Goal: Information Seeking & Learning: Learn about a topic

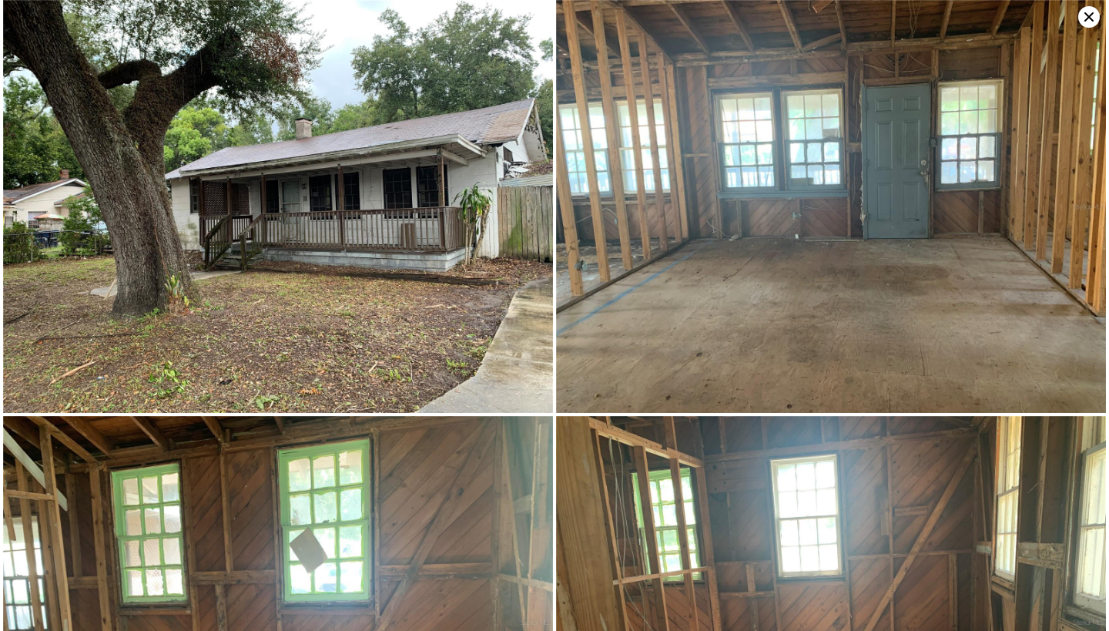
click at [1088, 15] on icon at bounding box center [1089, 16] width 9 height 9
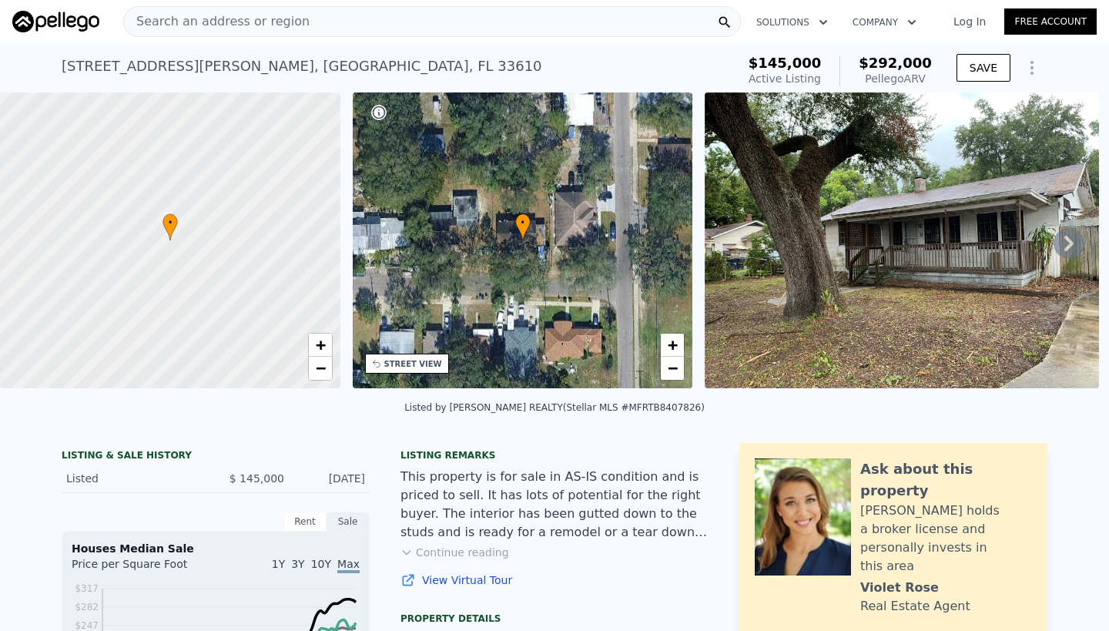
click at [223, 22] on span "Search an address or region" at bounding box center [217, 21] width 186 height 18
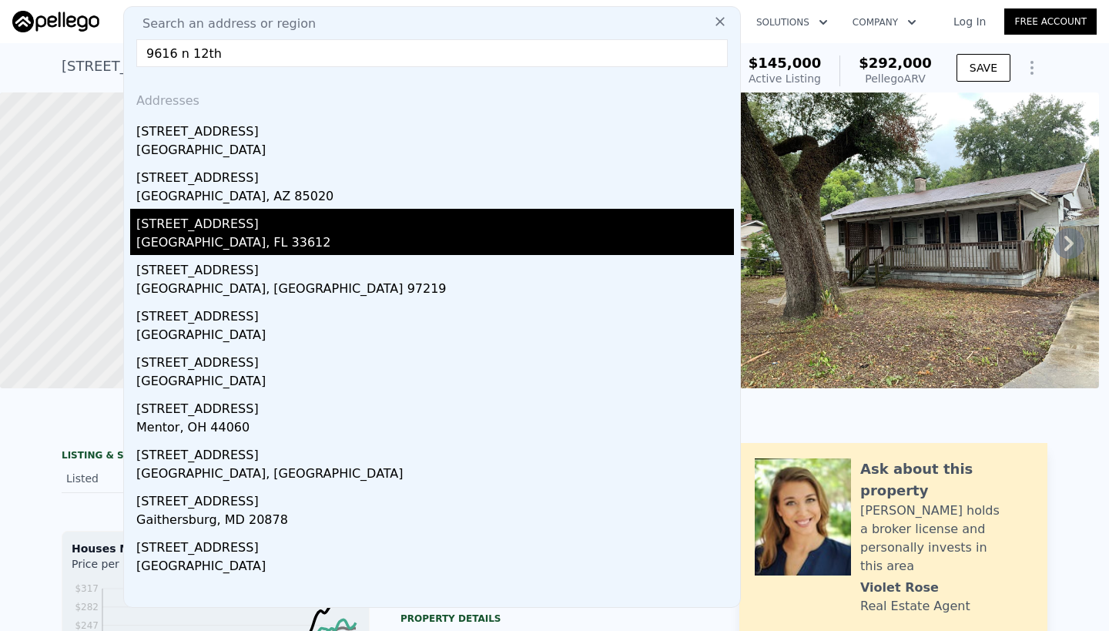
type input "9616 n 12th"
click at [189, 237] on div "[GEOGRAPHIC_DATA], FL 33612" at bounding box center [435, 244] width 598 height 22
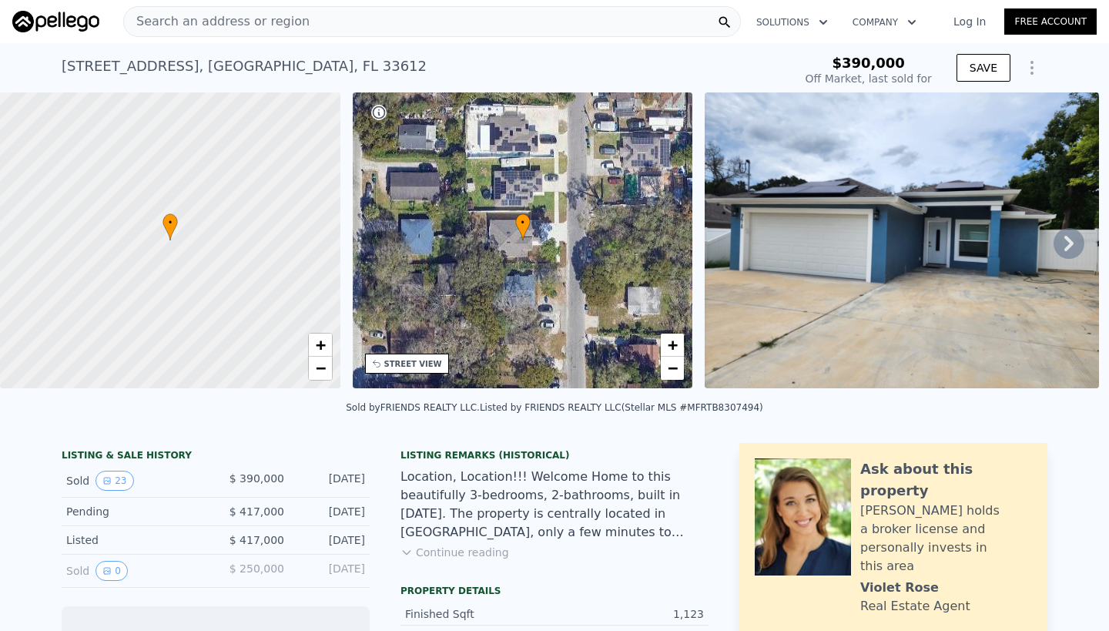
click at [907, 233] on img at bounding box center [902, 240] width 394 height 296
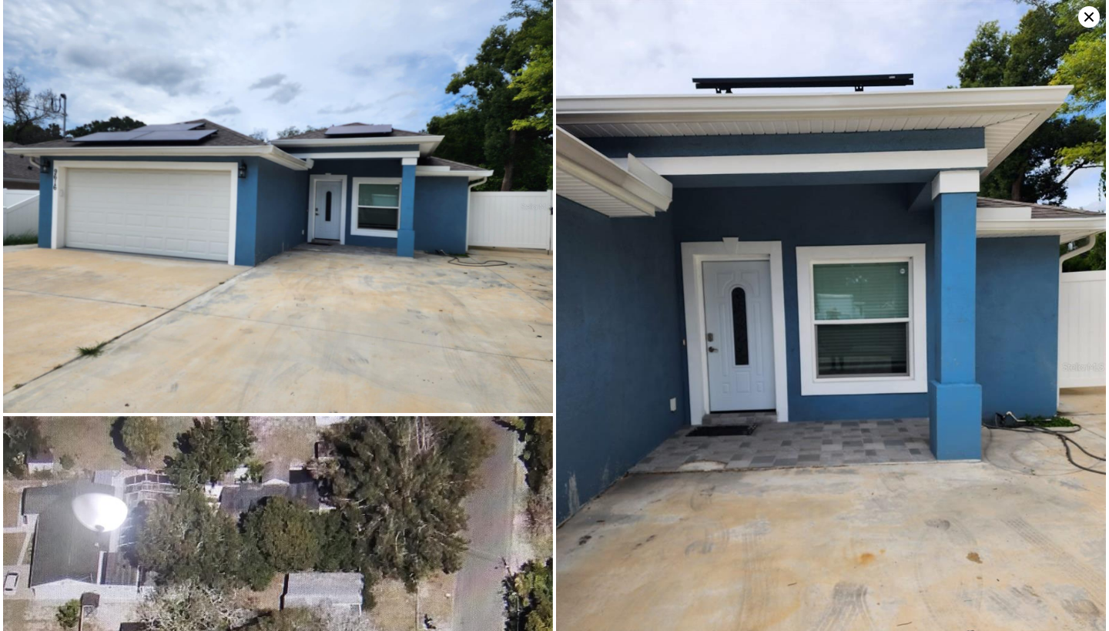
click at [135, 163] on img at bounding box center [278, 206] width 550 height 413
click at [1086, 16] on icon at bounding box center [1090, 17] width 22 height 22
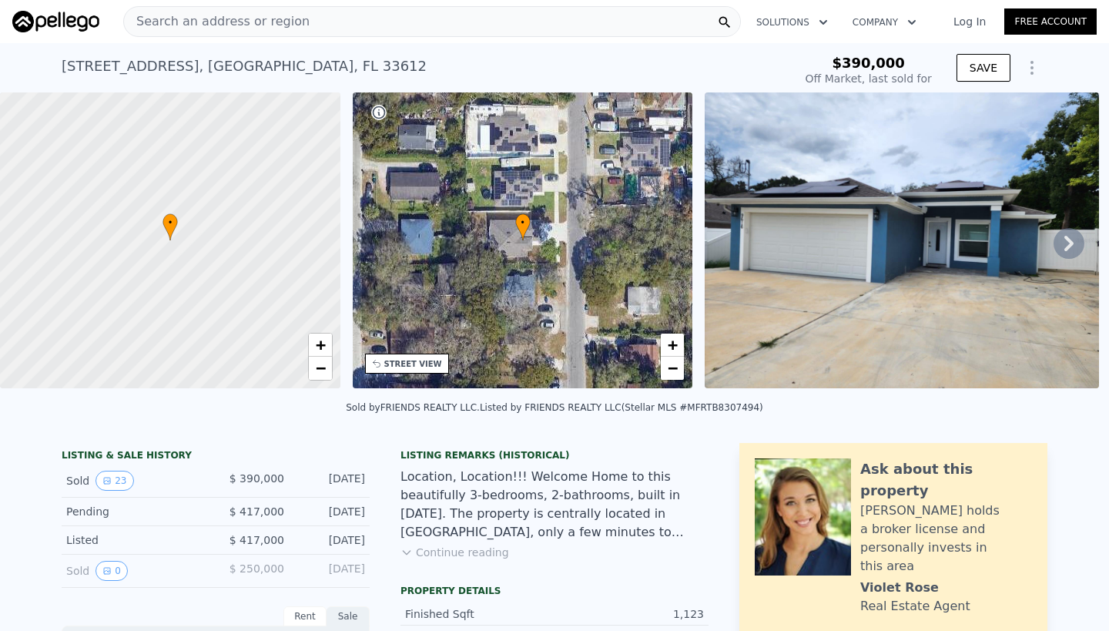
click at [159, 18] on span "Search an address or region" at bounding box center [217, 21] width 186 height 18
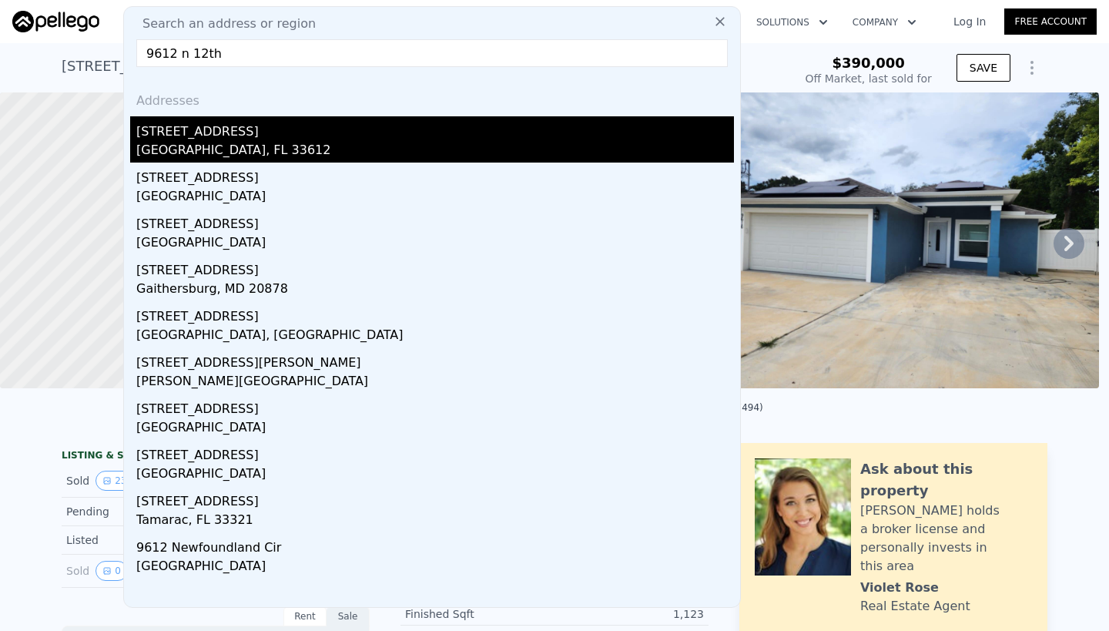
type input "9612 n 12th"
click at [196, 142] on div "[GEOGRAPHIC_DATA], FL 33612" at bounding box center [435, 152] width 598 height 22
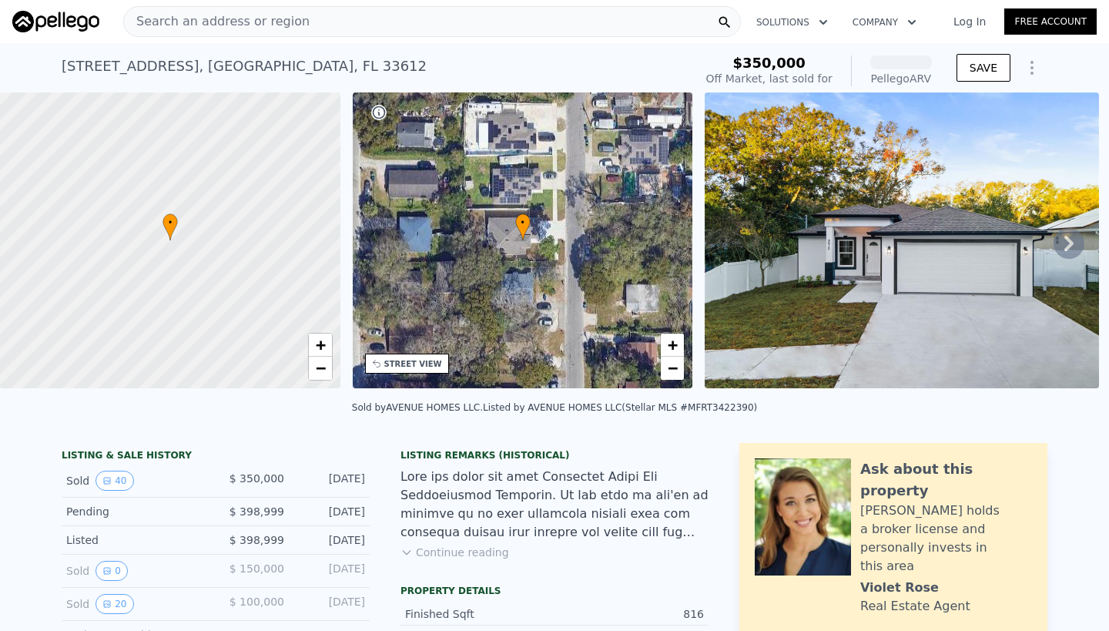
click at [888, 280] on img at bounding box center [902, 240] width 394 height 296
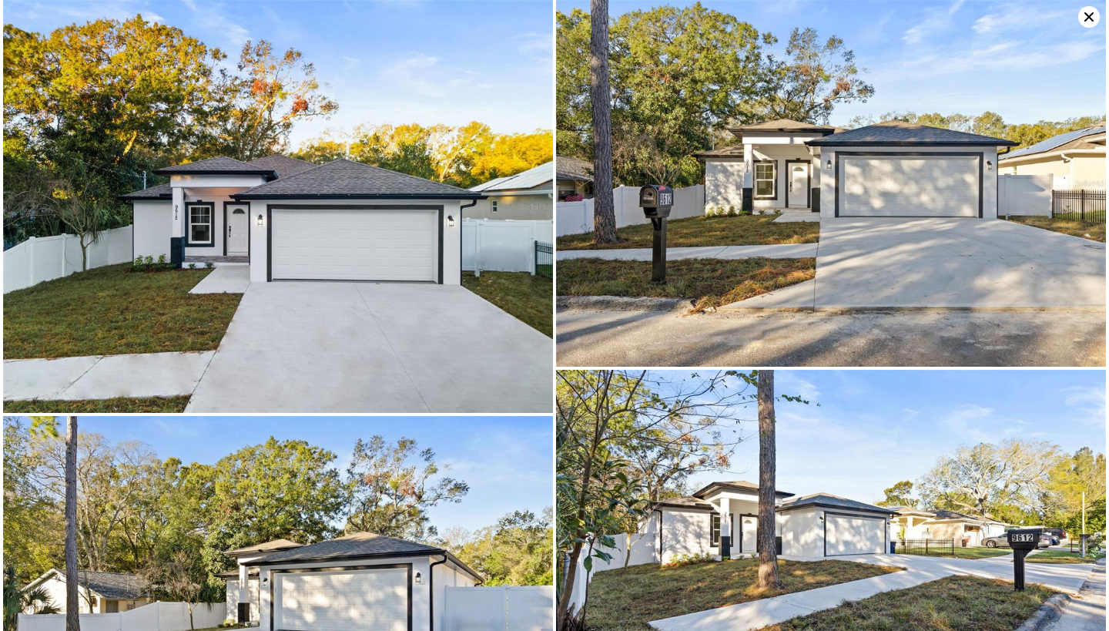
click at [365, 243] on img at bounding box center [278, 206] width 550 height 413
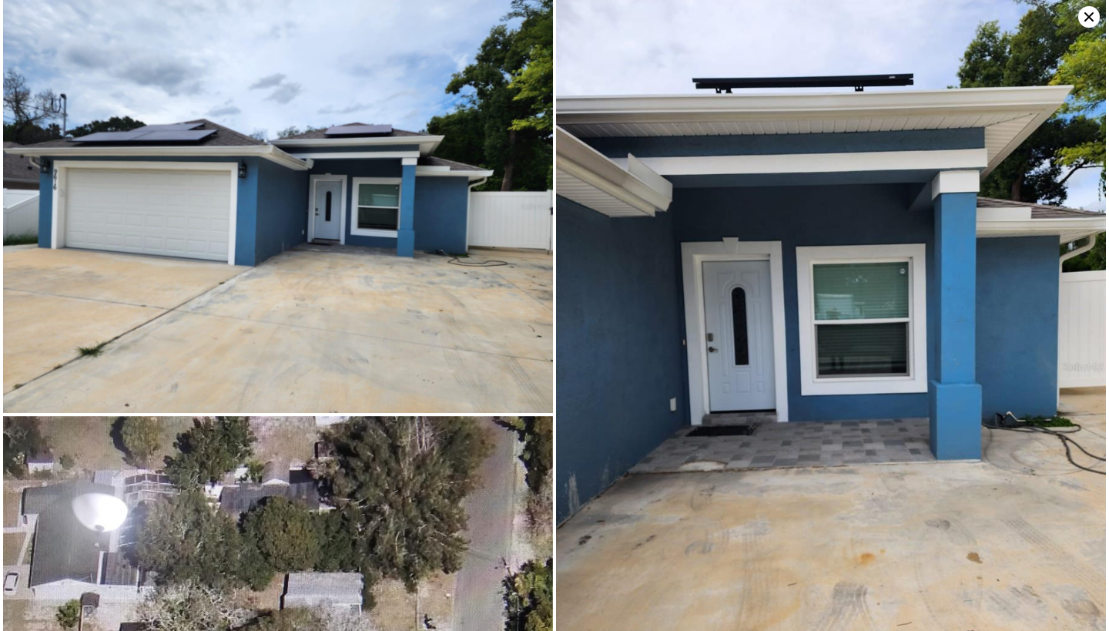
type input "$ 404,000"
type input "5"
type input "3"
type input "844"
type input "1363"
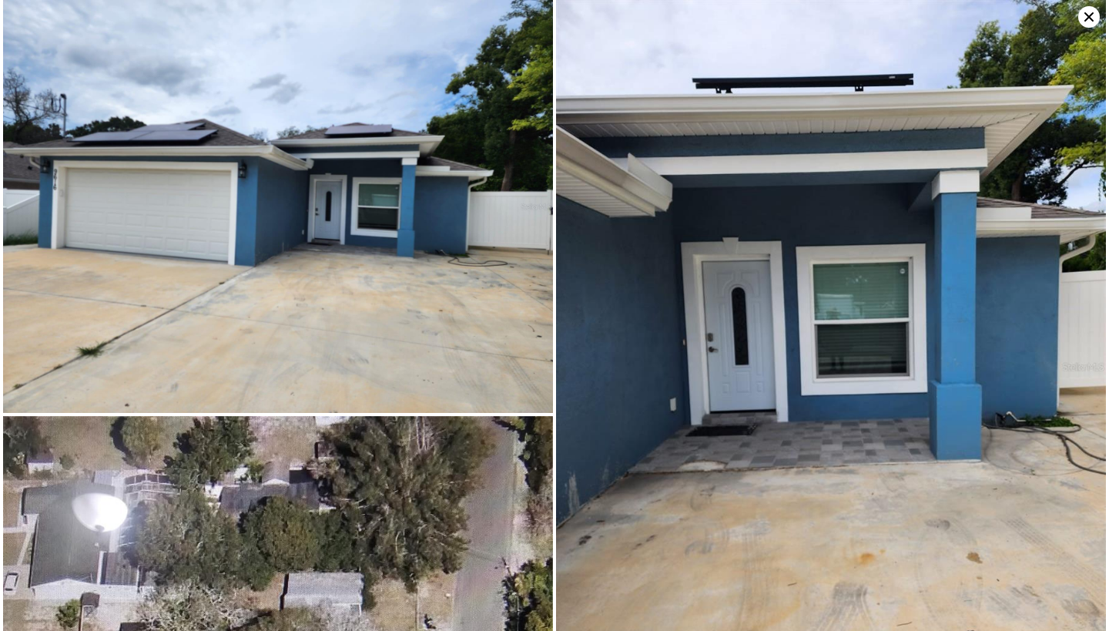
type input "5000"
type input "9114"
type input "-$ 34,233"
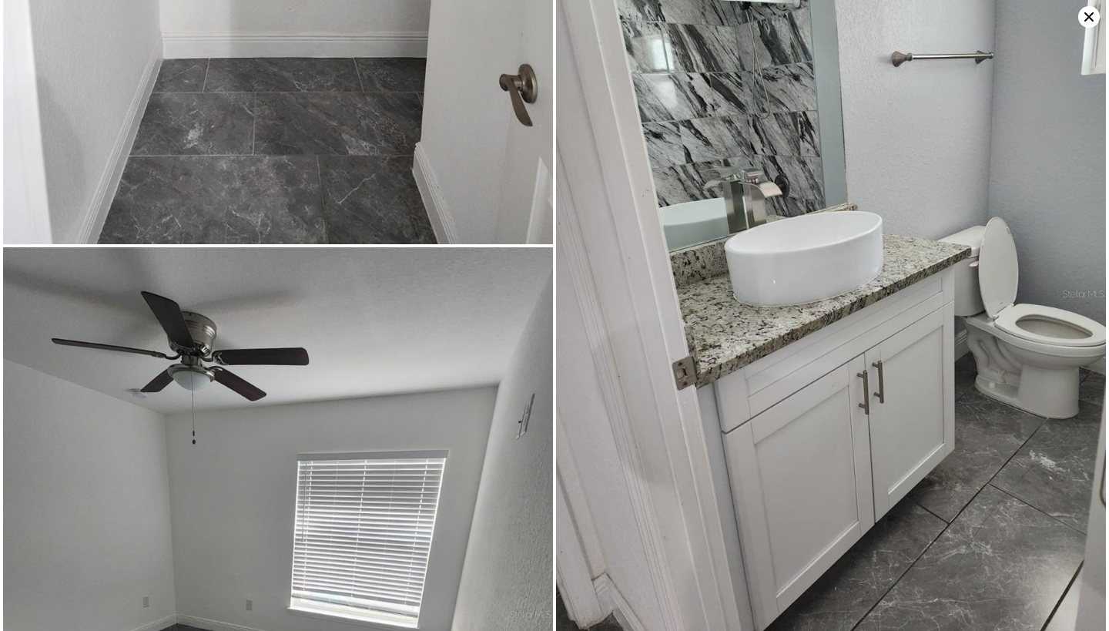
scroll to position [3551, 0]
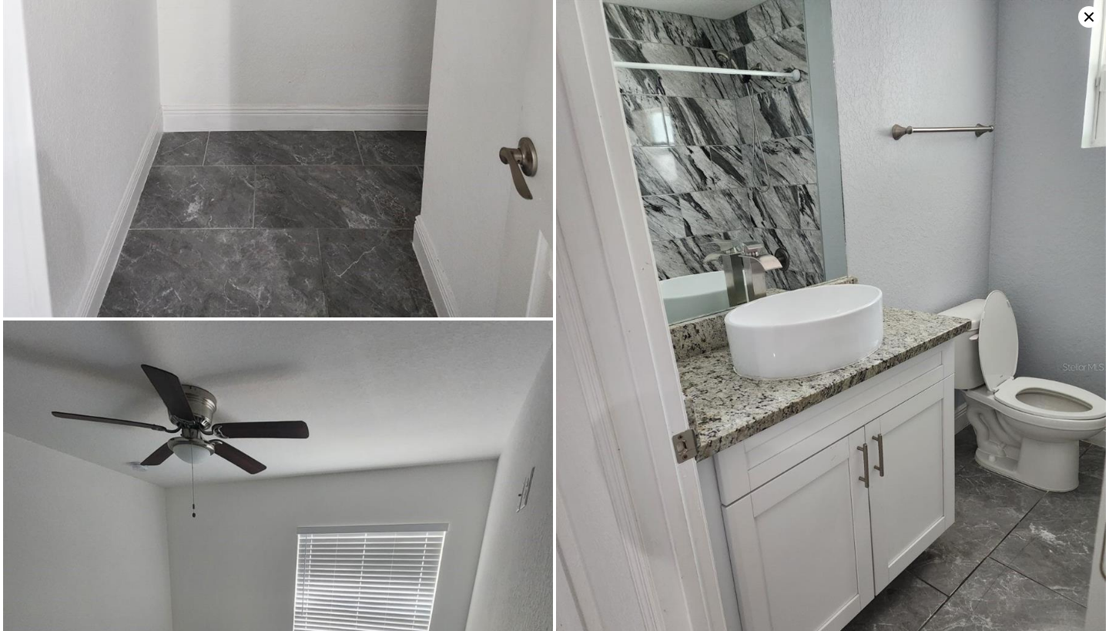
click at [1089, 18] on icon at bounding box center [1089, 16] width 9 height 9
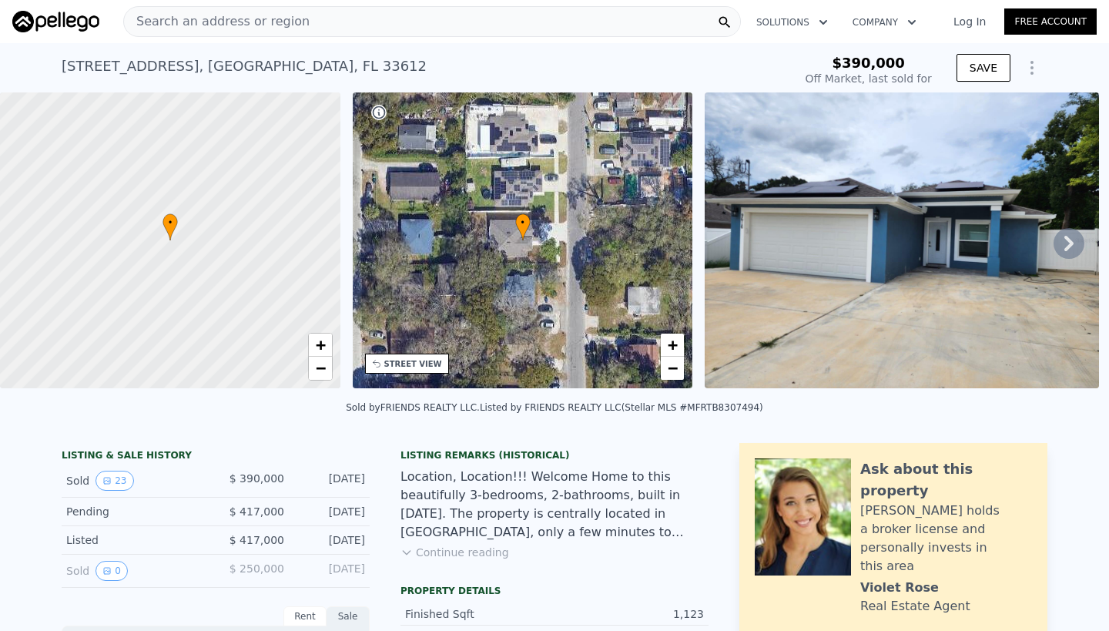
scroll to position [1, 0]
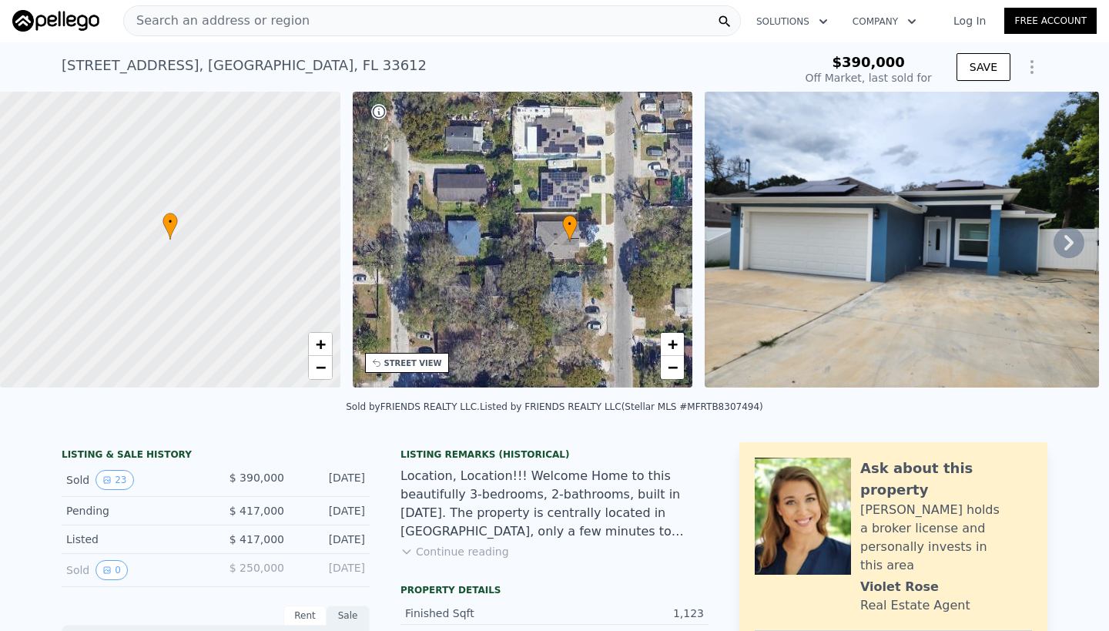
drag, startPoint x: 544, startPoint y: 266, endPoint x: 584, endPoint y: 271, distance: 40.4
